Goal: Task Accomplishment & Management: Use online tool/utility

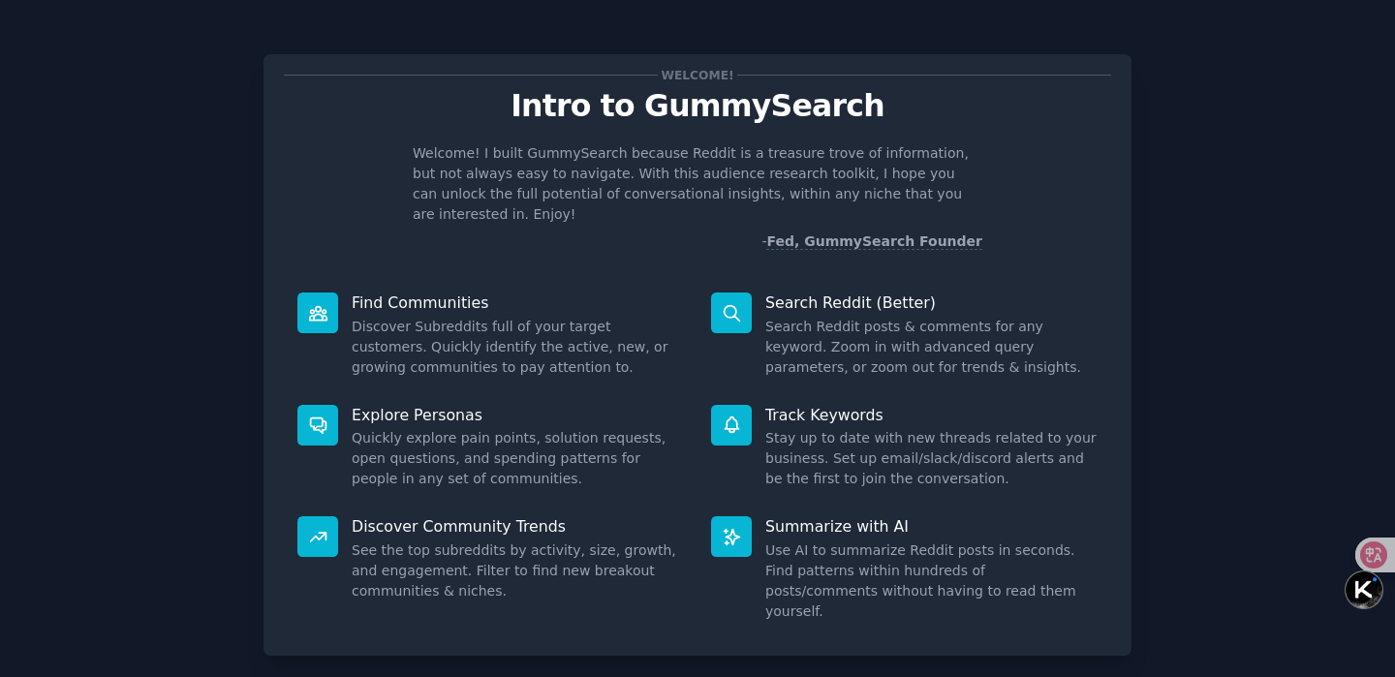
scroll to position [80, 0]
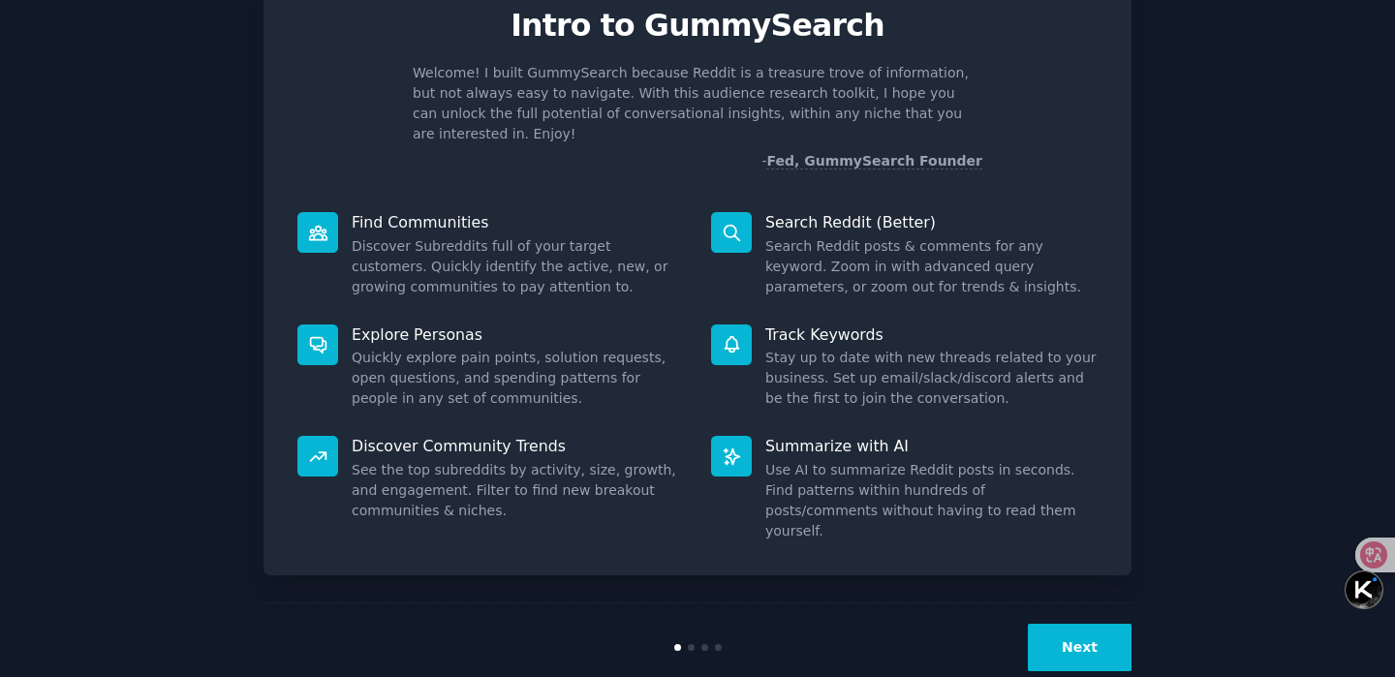
click at [1091, 624] on button "Next" at bounding box center [1080, 647] width 104 height 47
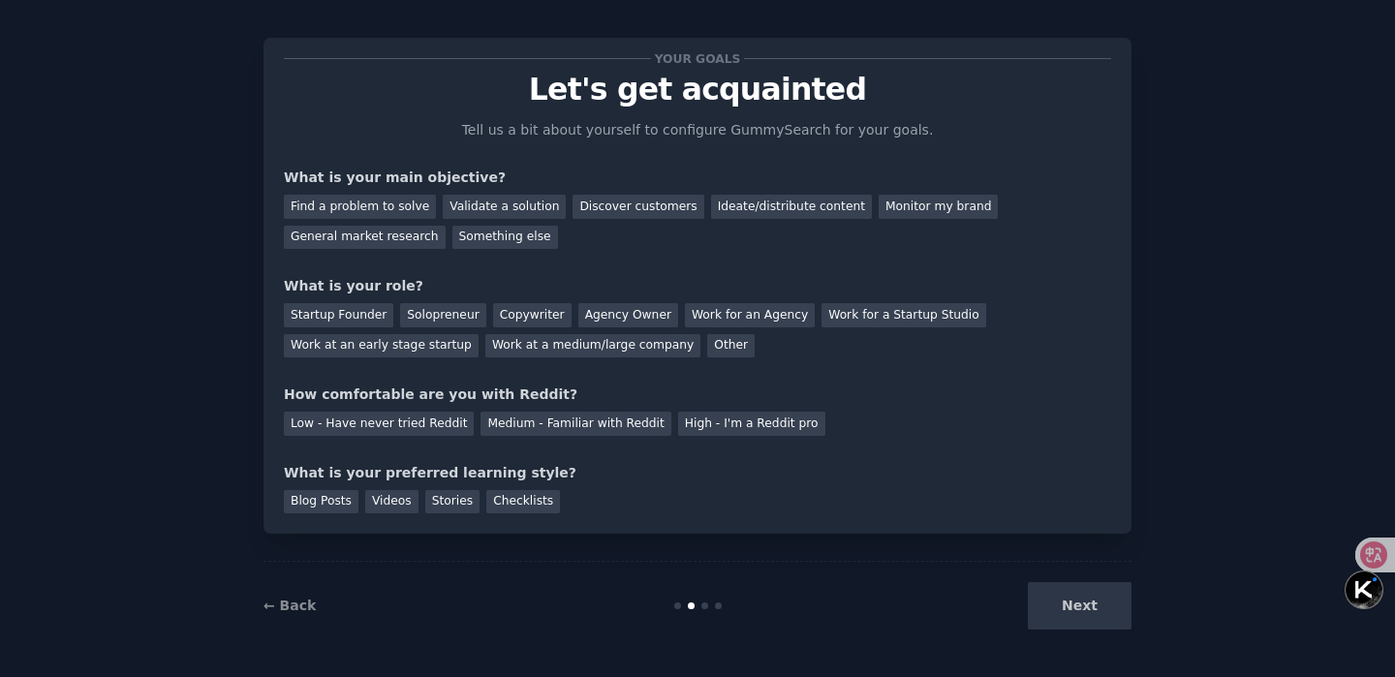
click at [1070, 613] on div "Next" at bounding box center [987, 605] width 290 height 47
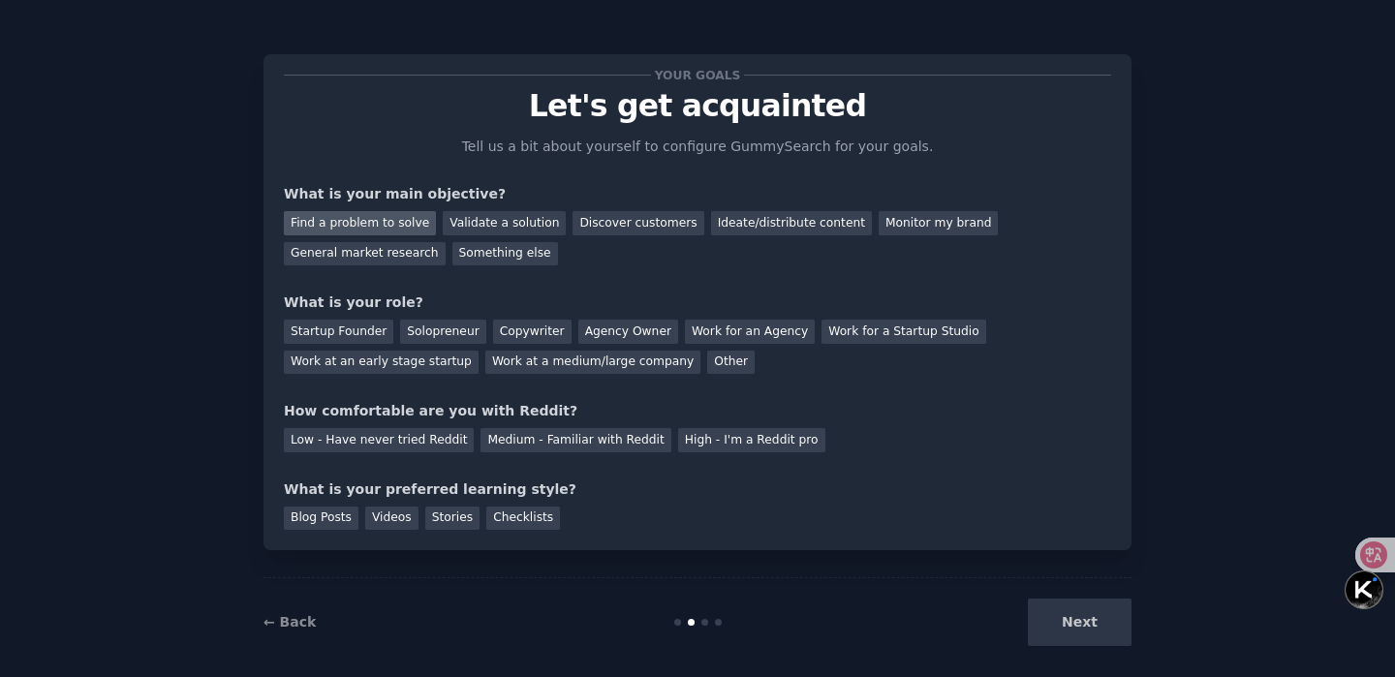
click at [383, 222] on div "Find a problem to solve" at bounding box center [360, 223] width 152 height 24
click at [1087, 618] on div "Next" at bounding box center [987, 622] width 290 height 47
click at [402, 298] on div "What is your role?" at bounding box center [697, 303] width 827 height 20
click at [351, 333] on div "Startup Founder" at bounding box center [338, 332] width 109 height 24
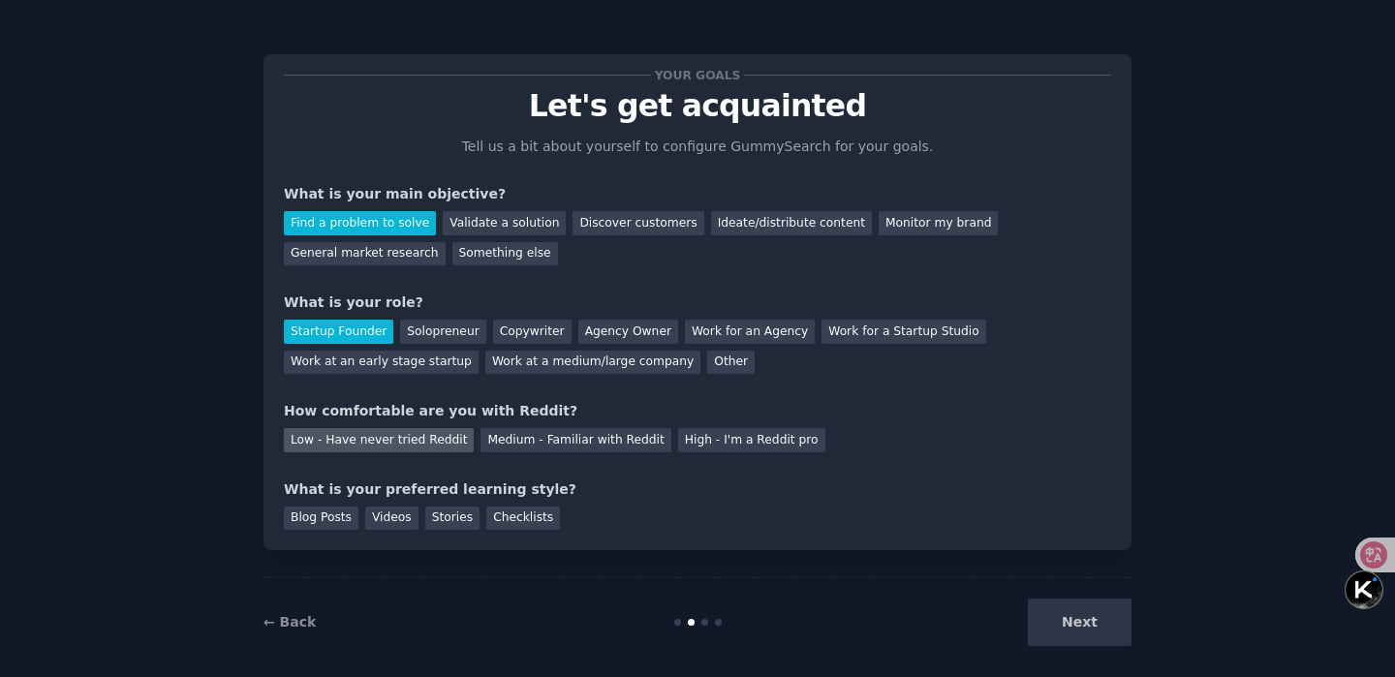
click at [400, 444] on div "Low - Have never tried Reddit" at bounding box center [379, 440] width 190 height 24
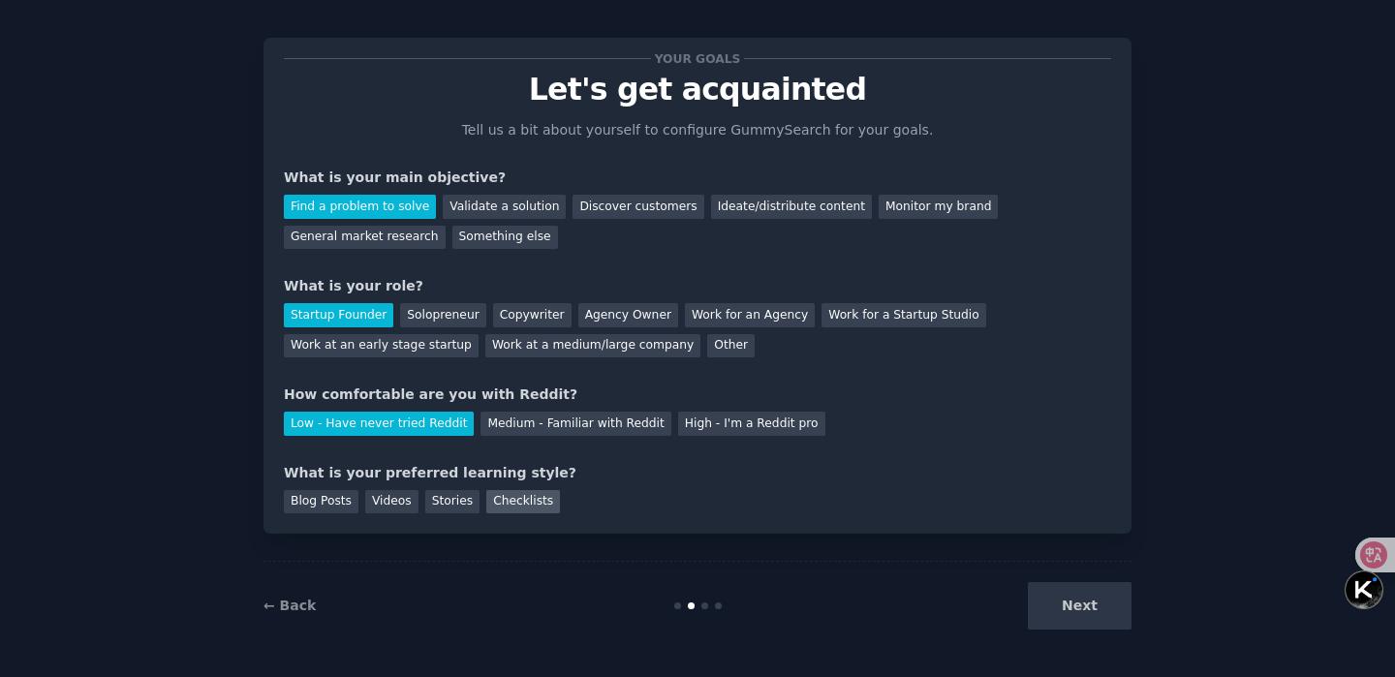
click at [516, 505] on div "Checklists" at bounding box center [523, 502] width 74 height 24
click at [1096, 599] on button "Next" at bounding box center [1080, 605] width 104 height 47
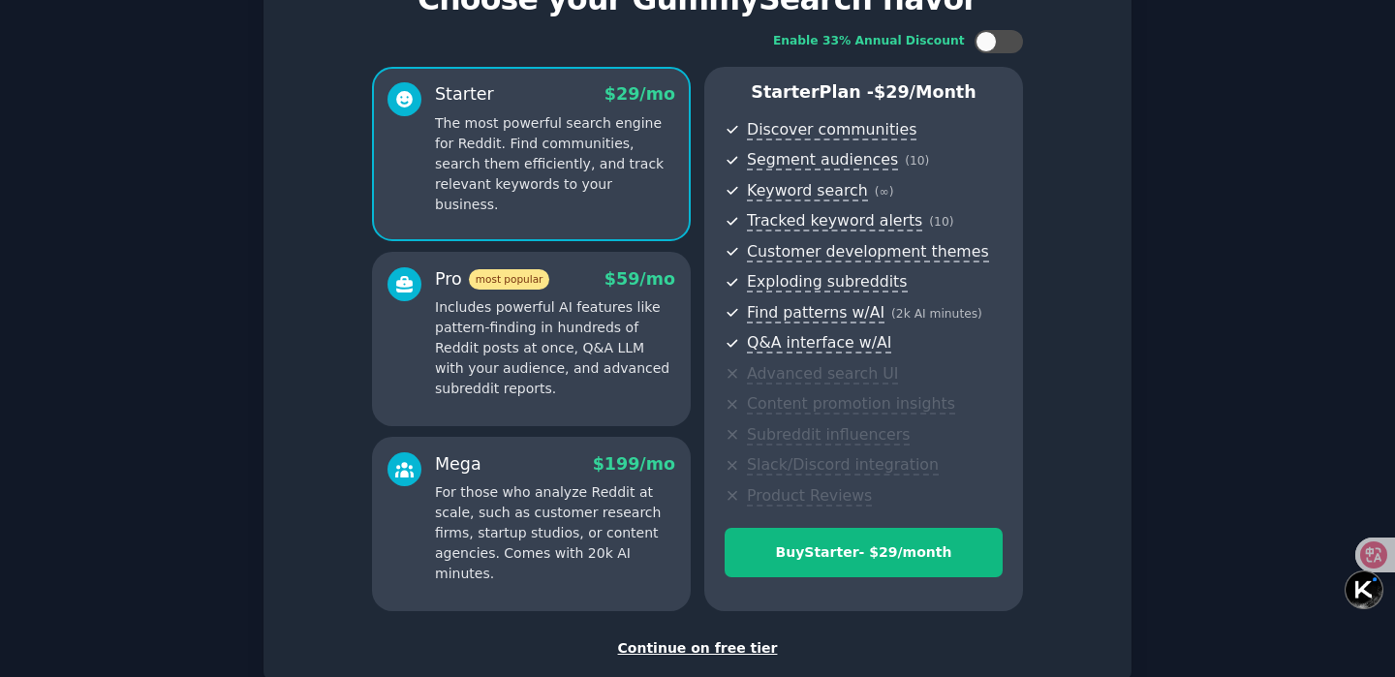
scroll to position [225, 0]
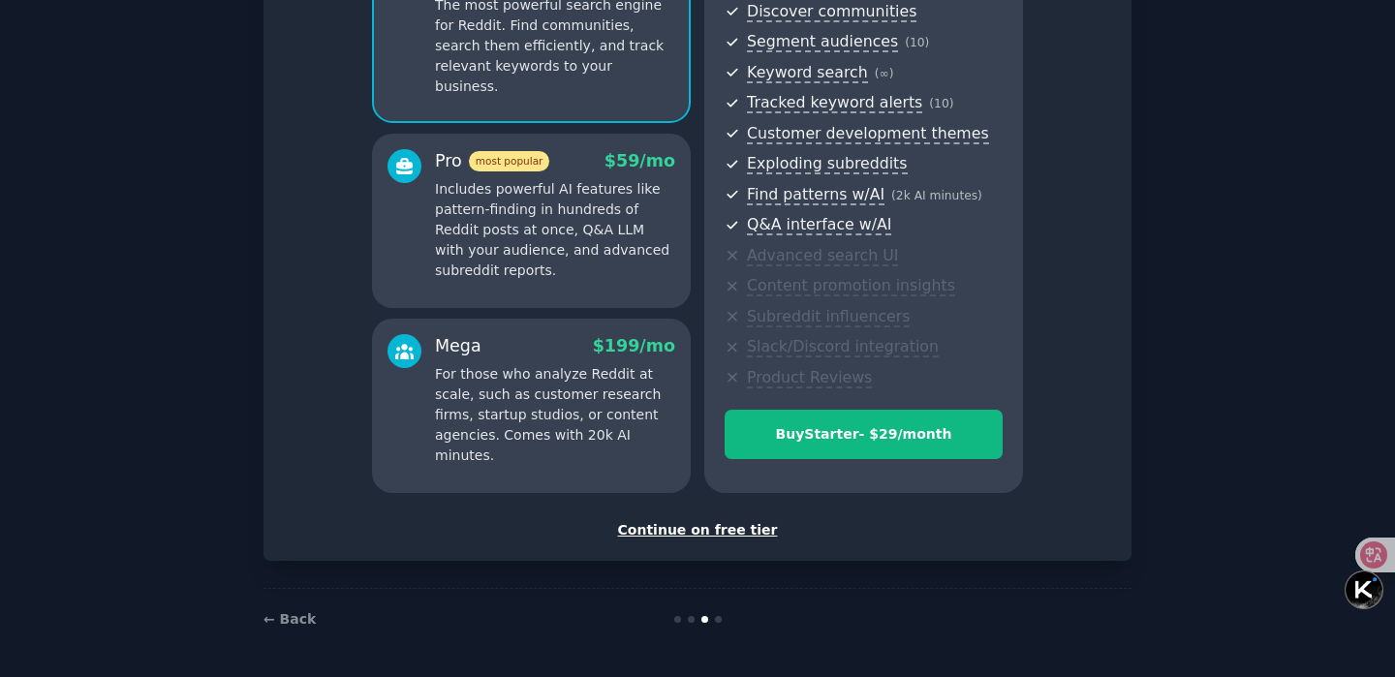
click at [689, 532] on div "Continue on free tier" at bounding box center [697, 530] width 827 height 20
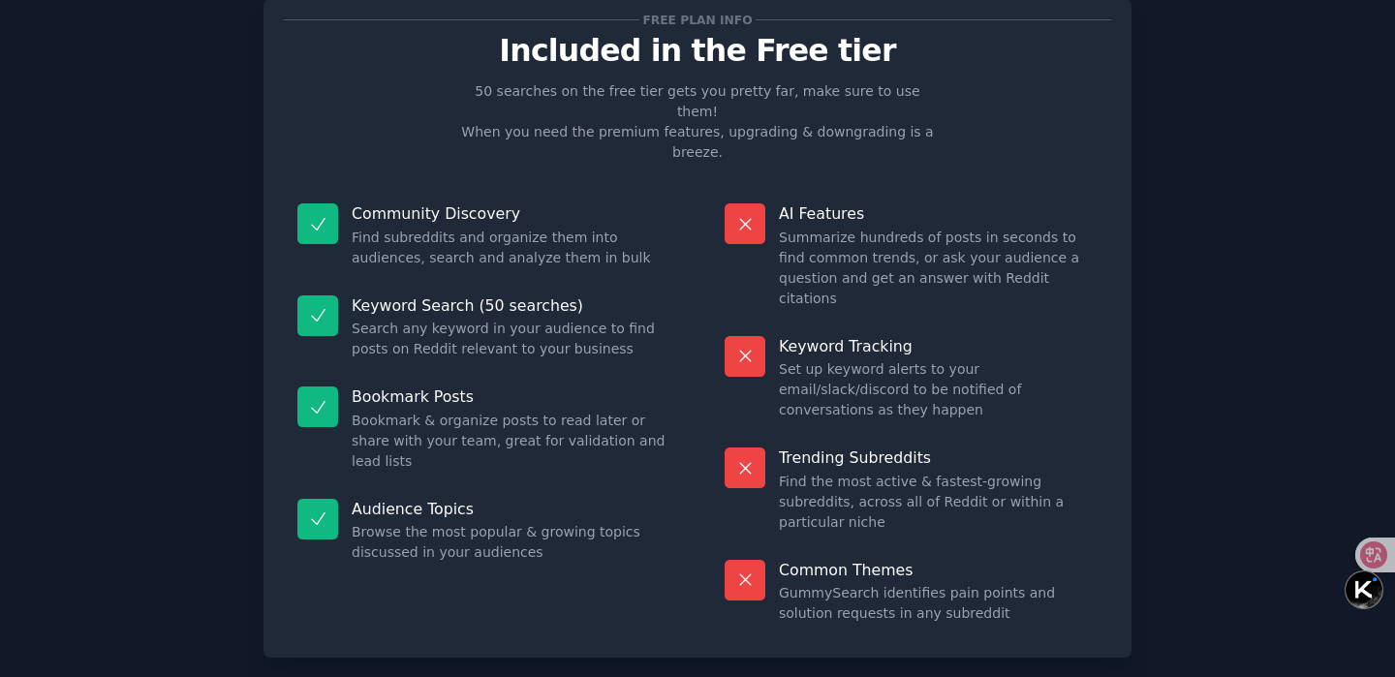
scroll to position [76, 0]
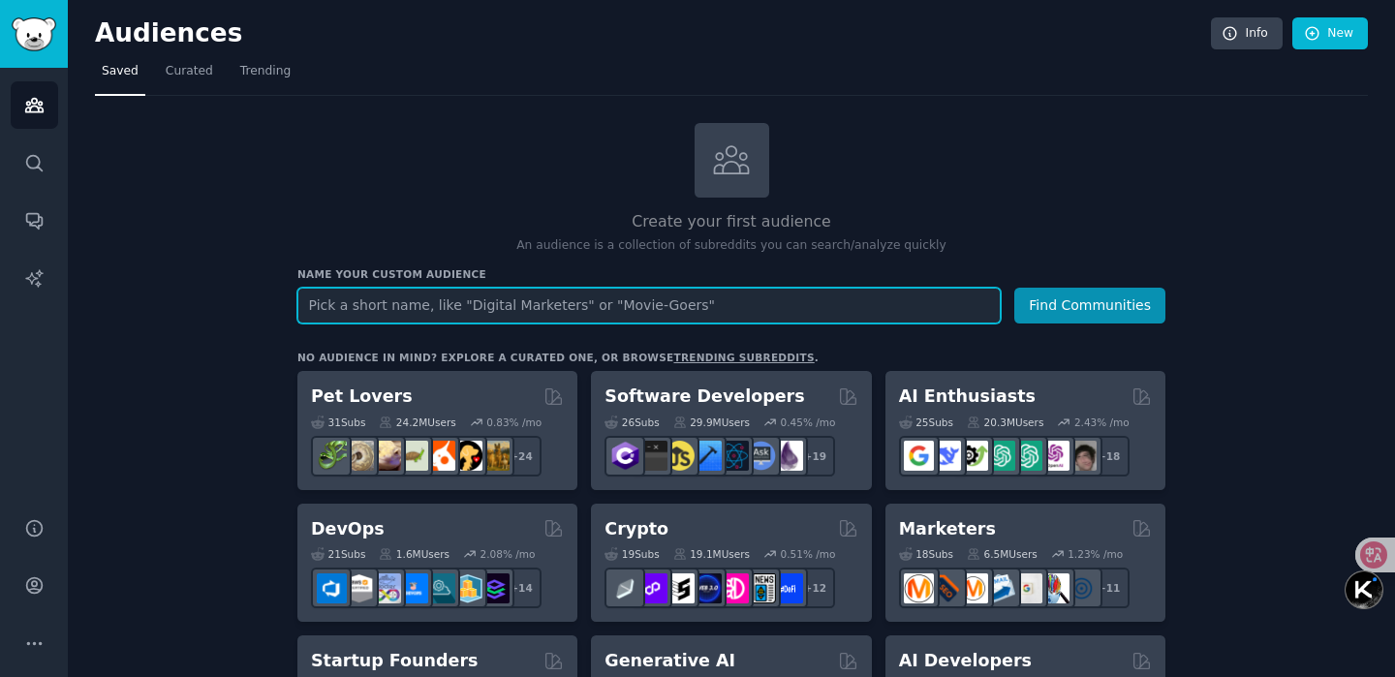
click at [407, 311] on input "text" at bounding box center [648, 306] width 703 height 36
type input "S"
type input "NSFW"
click at [1014, 288] on button "Find Communities" at bounding box center [1089, 306] width 151 height 36
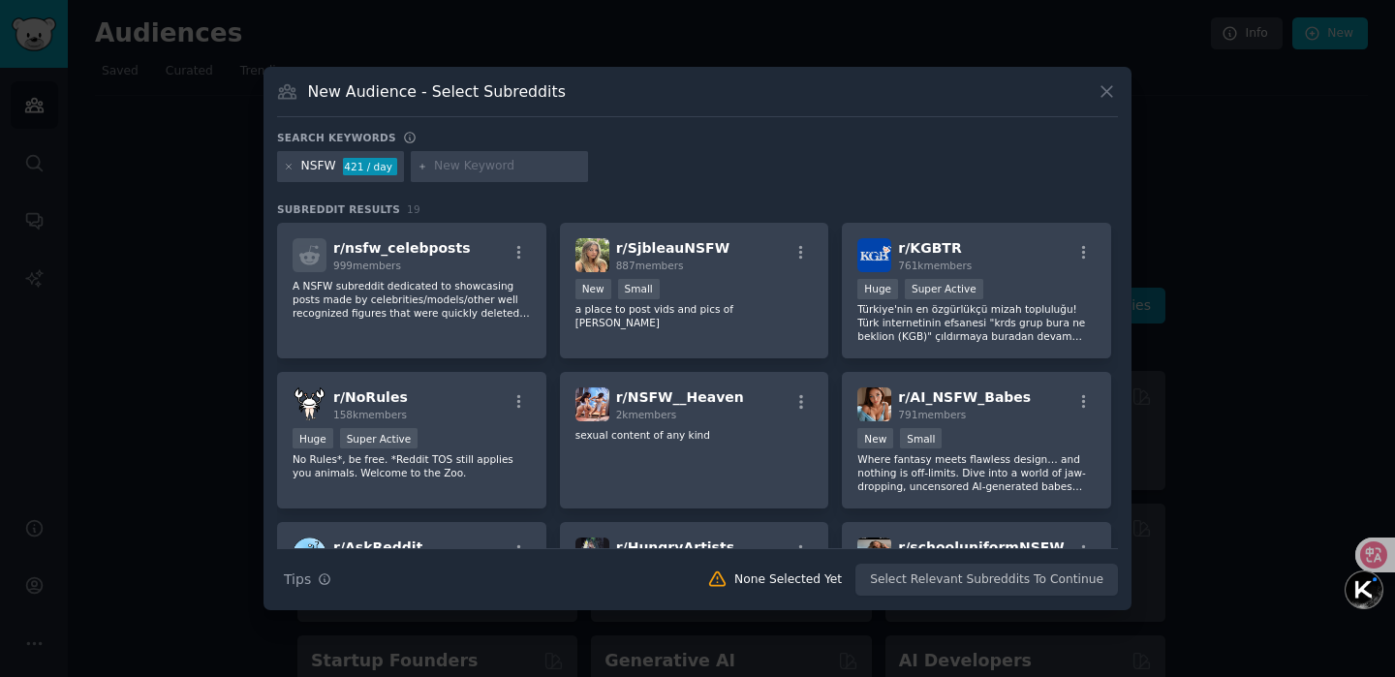
click at [1105, 98] on icon at bounding box center [1107, 91] width 20 height 20
